Goal: Transaction & Acquisition: Obtain resource

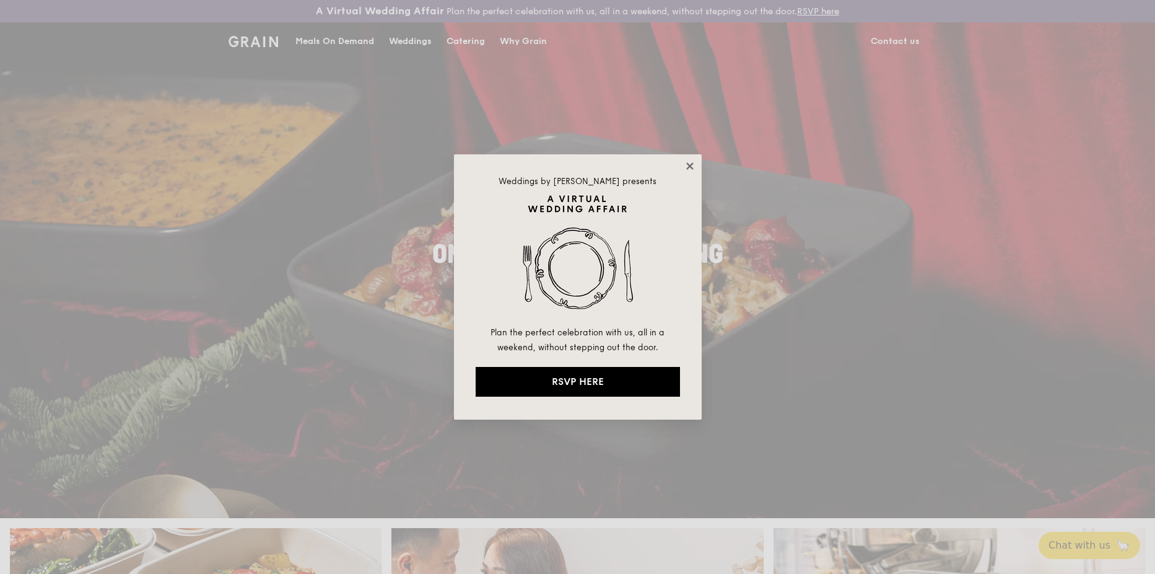
click at [692, 169] on icon at bounding box center [689, 165] width 7 height 7
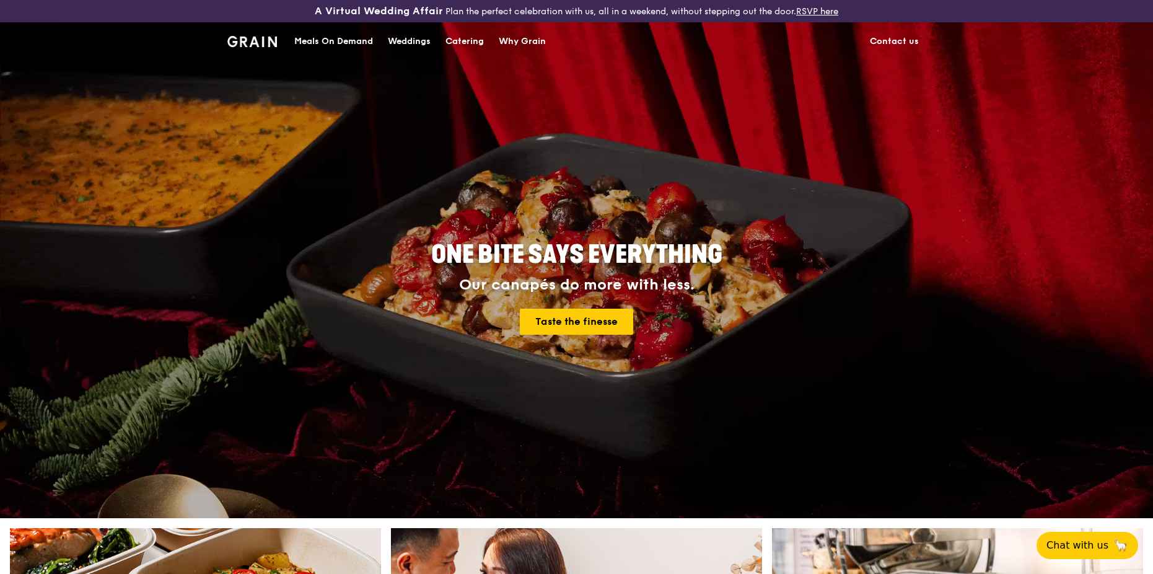
click at [465, 42] on div "Catering" at bounding box center [464, 41] width 38 height 37
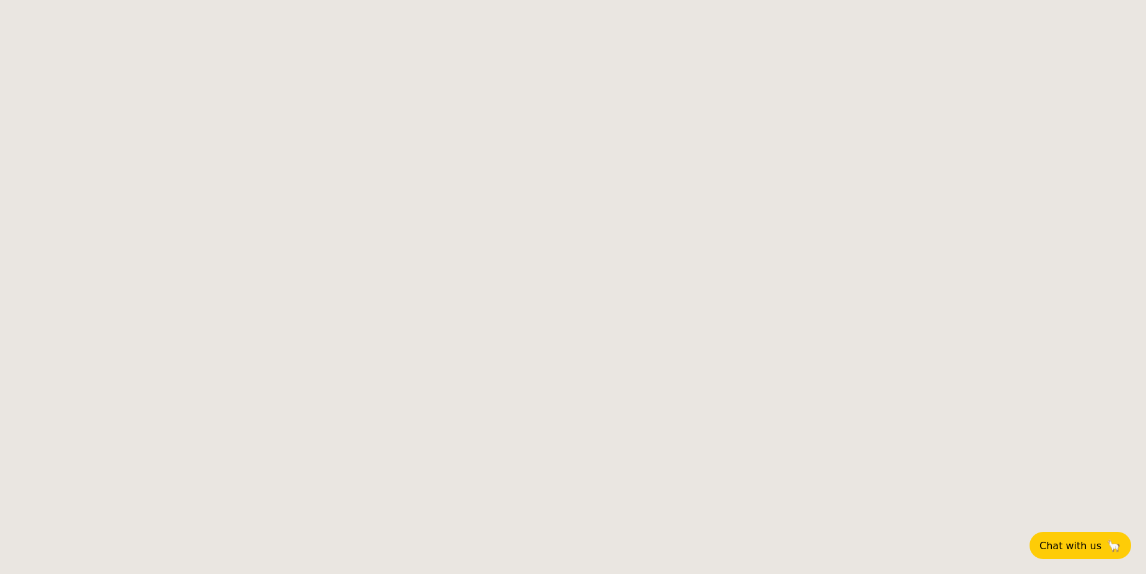
select select
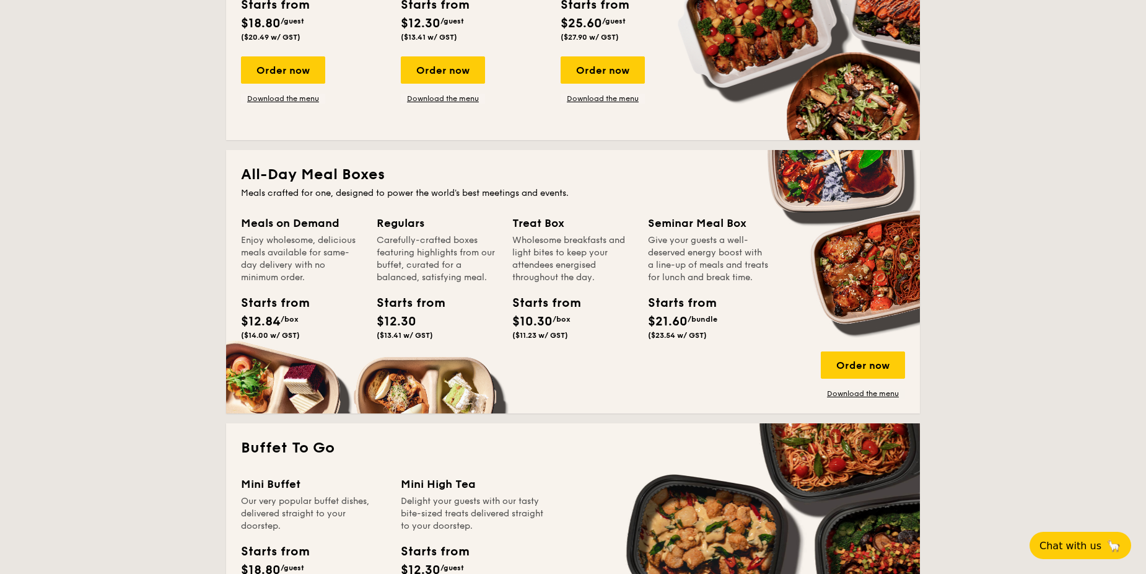
scroll to position [434, 0]
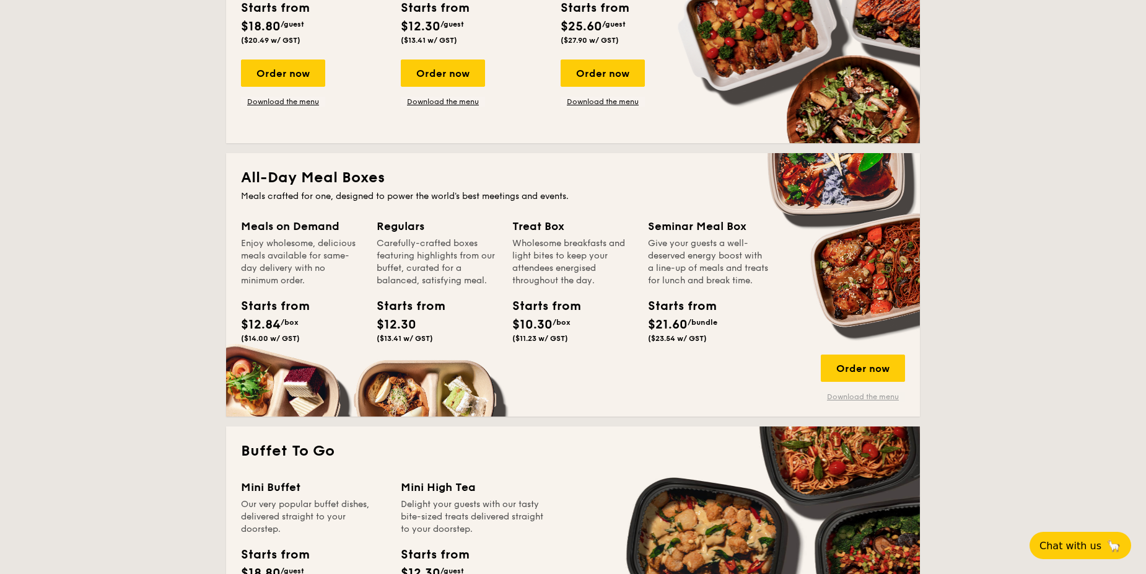
click at [854, 395] on link "Download the menu" at bounding box center [863, 396] width 84 height 10
